Goal: Obtain resource: Download file/media

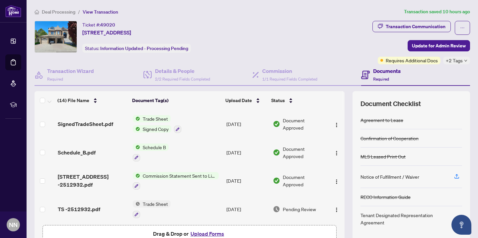
scroll to position [284, 0]
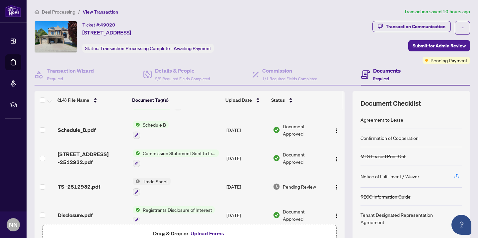
scroll to position [23, 0]
click at [157, 178] on span "Trade Sheet" at bounding box center [155, 181] width 31 height 7
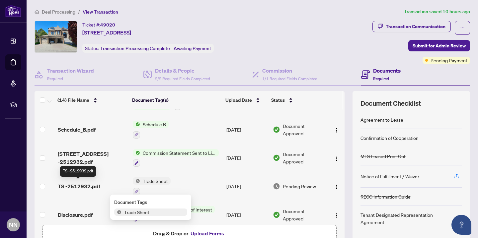
click at [90, 183] on span "TS -2512932.pdf" at bounding box center [79, 187] width 42 height 8
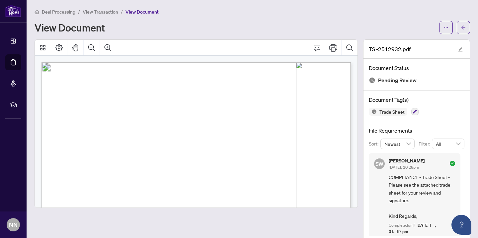
click at [108, 12] on span "View Transaction" at bounding box center [101, 12] width 36 height 6
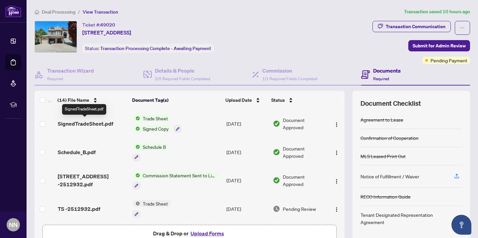
click at [99, 122] on span "SignedTradeSheet.pdf" at bounding box center [85, 124] width 55 height 8
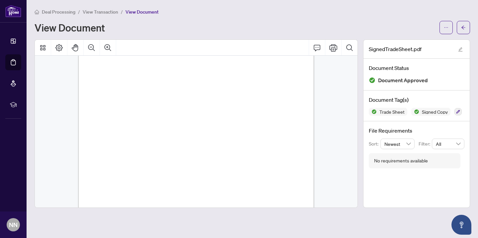
scroll to position [69, 0]
click at [464, 25] on icon "arrow-left" at bounding box center [463, 27] width 5 height 5
